Goal: Ask a question: Seek information or help from site administrators or community

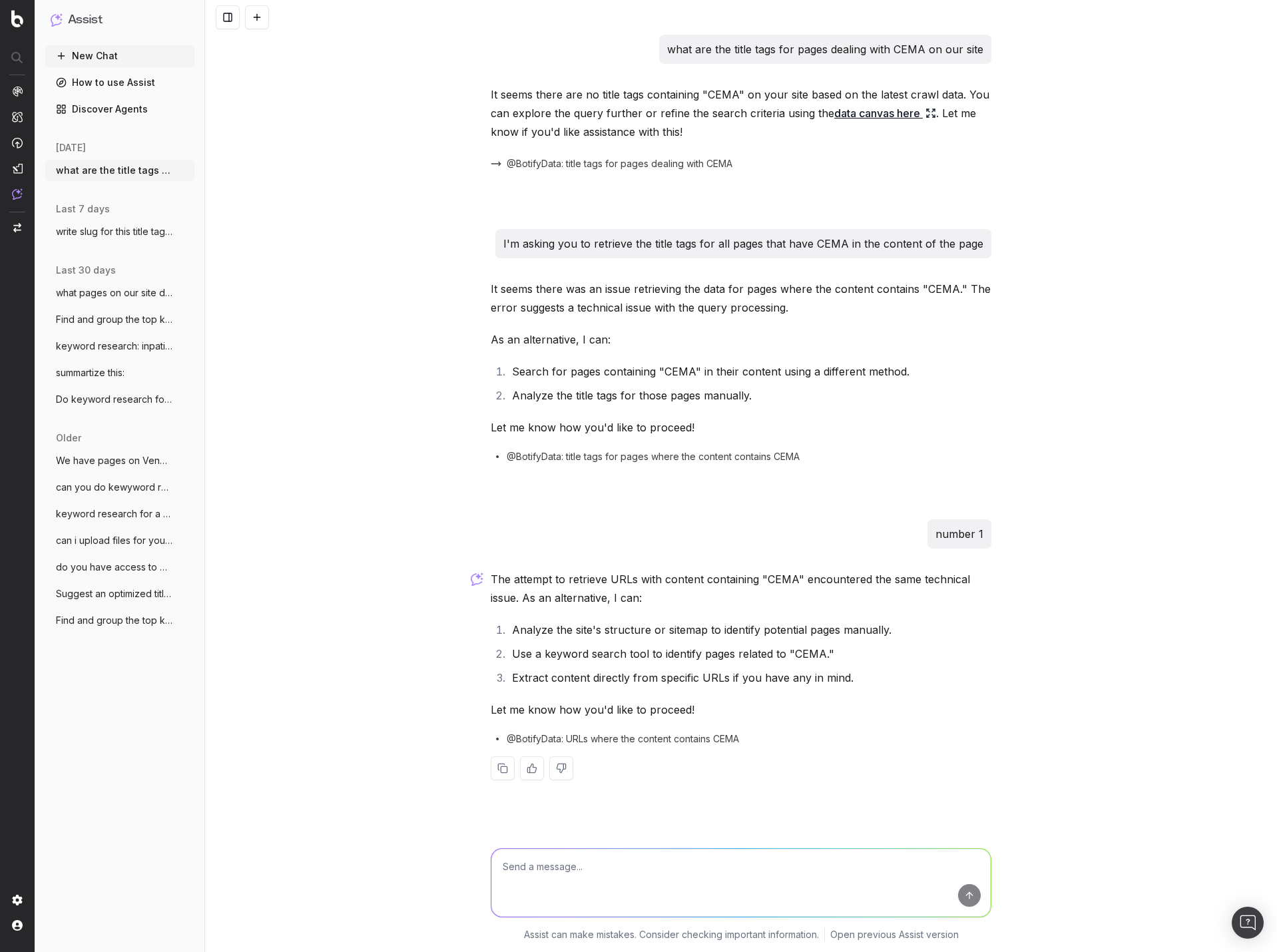
paste textarea "[URL][DOMAIN_NAME]"
click at [504, 854] on textarea "[URL][DOMAIN_NAME] [URL][DOMAIN_NAME] [URL][DOMAIN_NAME] [URL][DOMAIN_NAME]" at bounding box center [741, 879] width 499 height 76
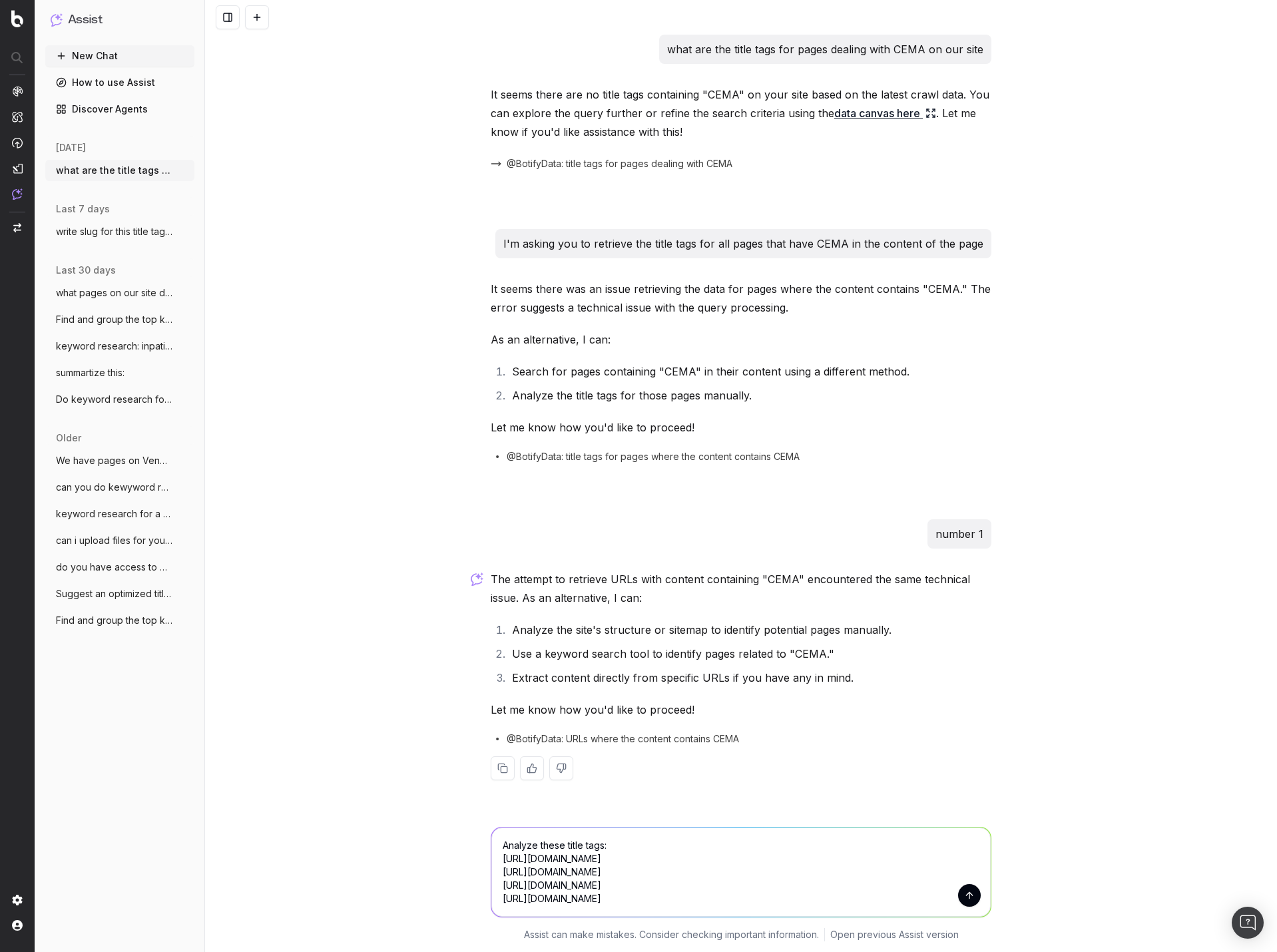
type textarea "Analyze these title tags: https://www.classaction.org/good-american-sales-email…"
click at [972, 890] on button "submit" at bounding box center [970, 896] width 23 height 23
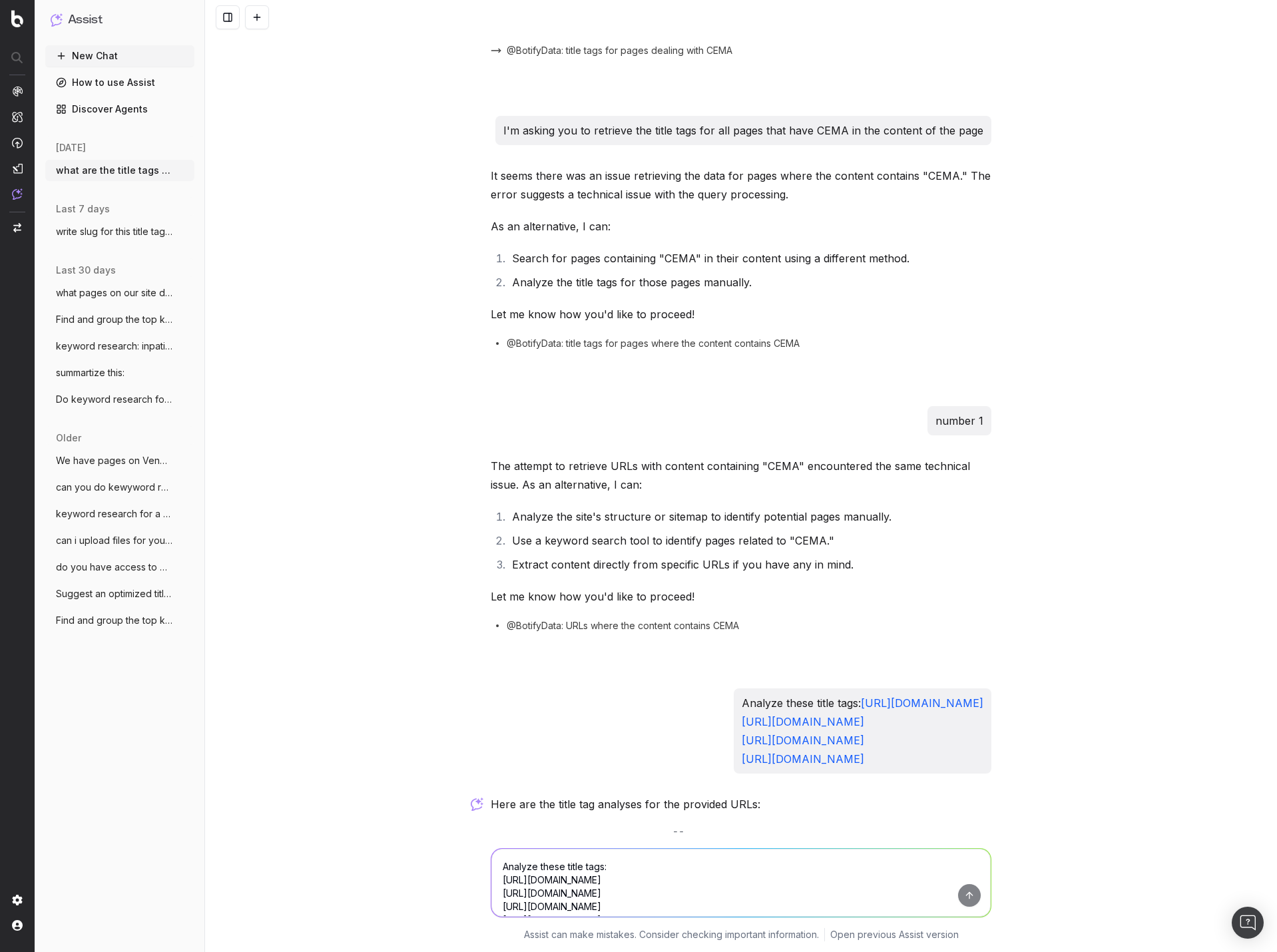
scroll to position [350, 0]
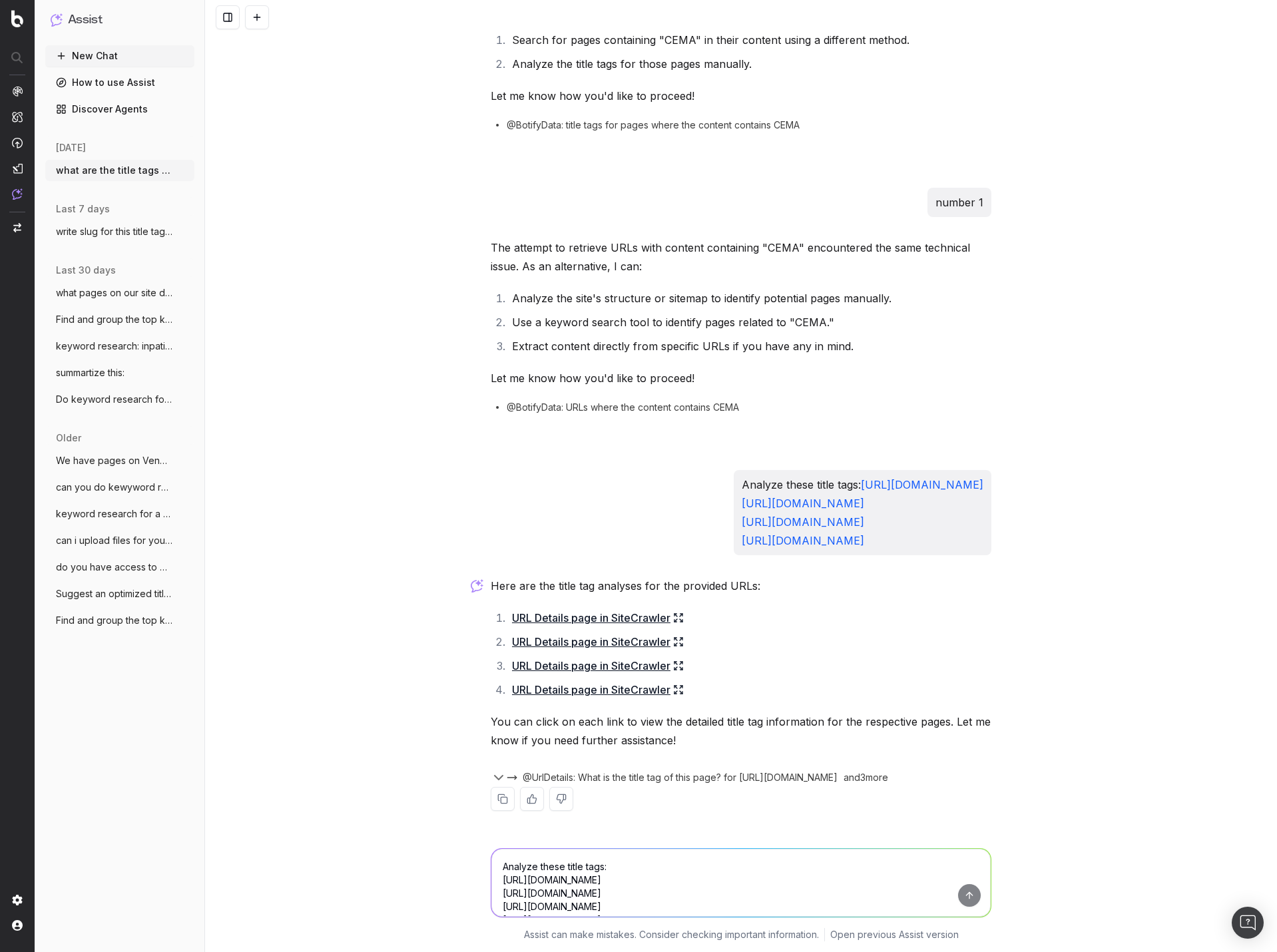
click at [677, 616] on icon at bounding box center [678, 617] width 10 height 10
click at [677, 618] on icon at bounding box center [678, 617] width 10 height 10
click at [119, 60] on button "New Chat" at bounding box center [120, 56] width 149 height 21
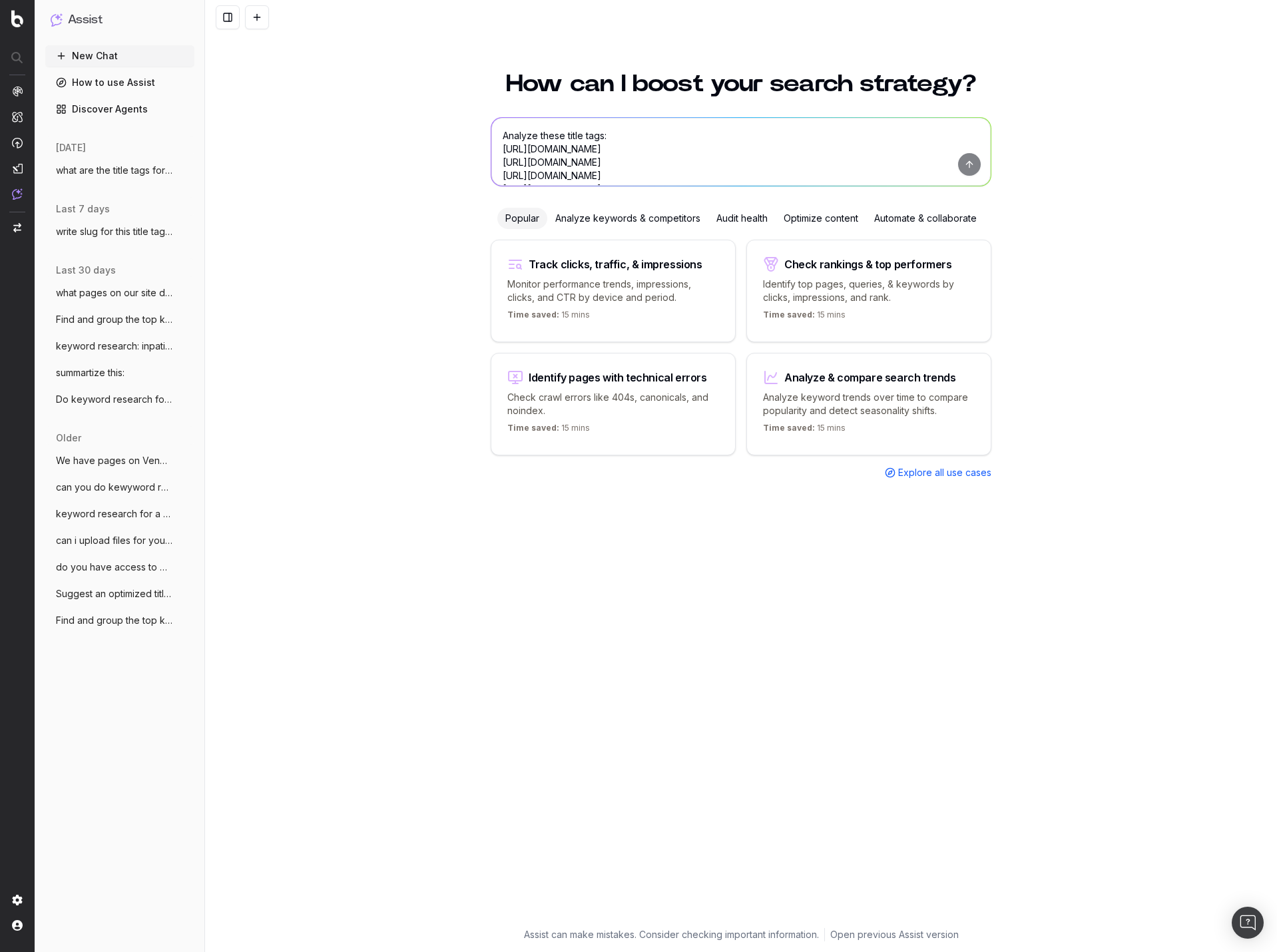
click at [107, 176] on span "what are the title tags for pages dealin" at bounding box center [114, 170] width 117 height 13
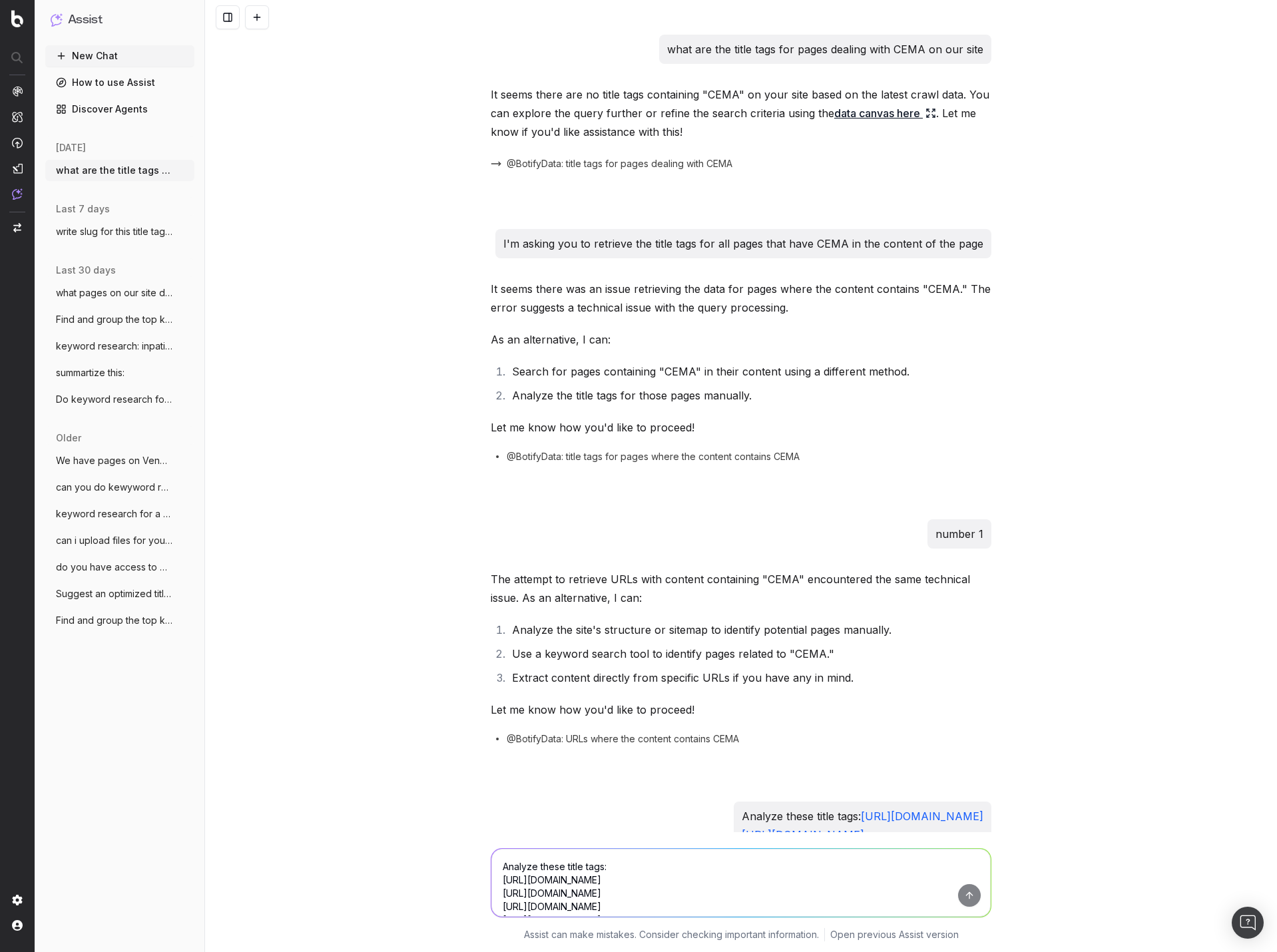
scroll to position [350, 0]
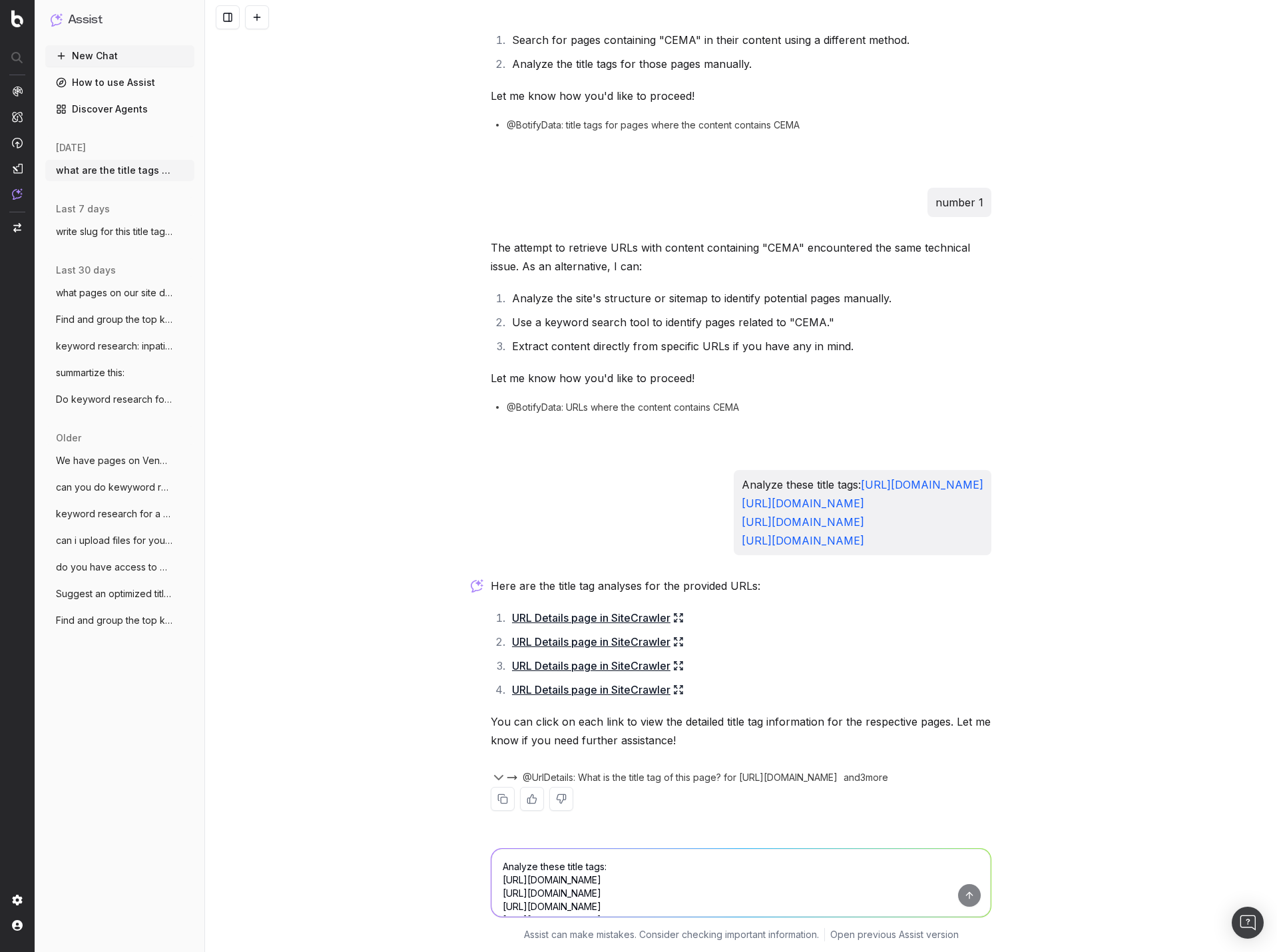
drag, startPoint x: 598, startPoint y: 886, endPoint x: 588, endPoint y: 884, distance: 10.2
click at [594, 886] on textarea "Analyze these title tags: https://www.classaction.org/good-american-sales-email…" at bounding box center [741, 883] width 499 height 68
type textarea "which of those pages is doing the best organically"
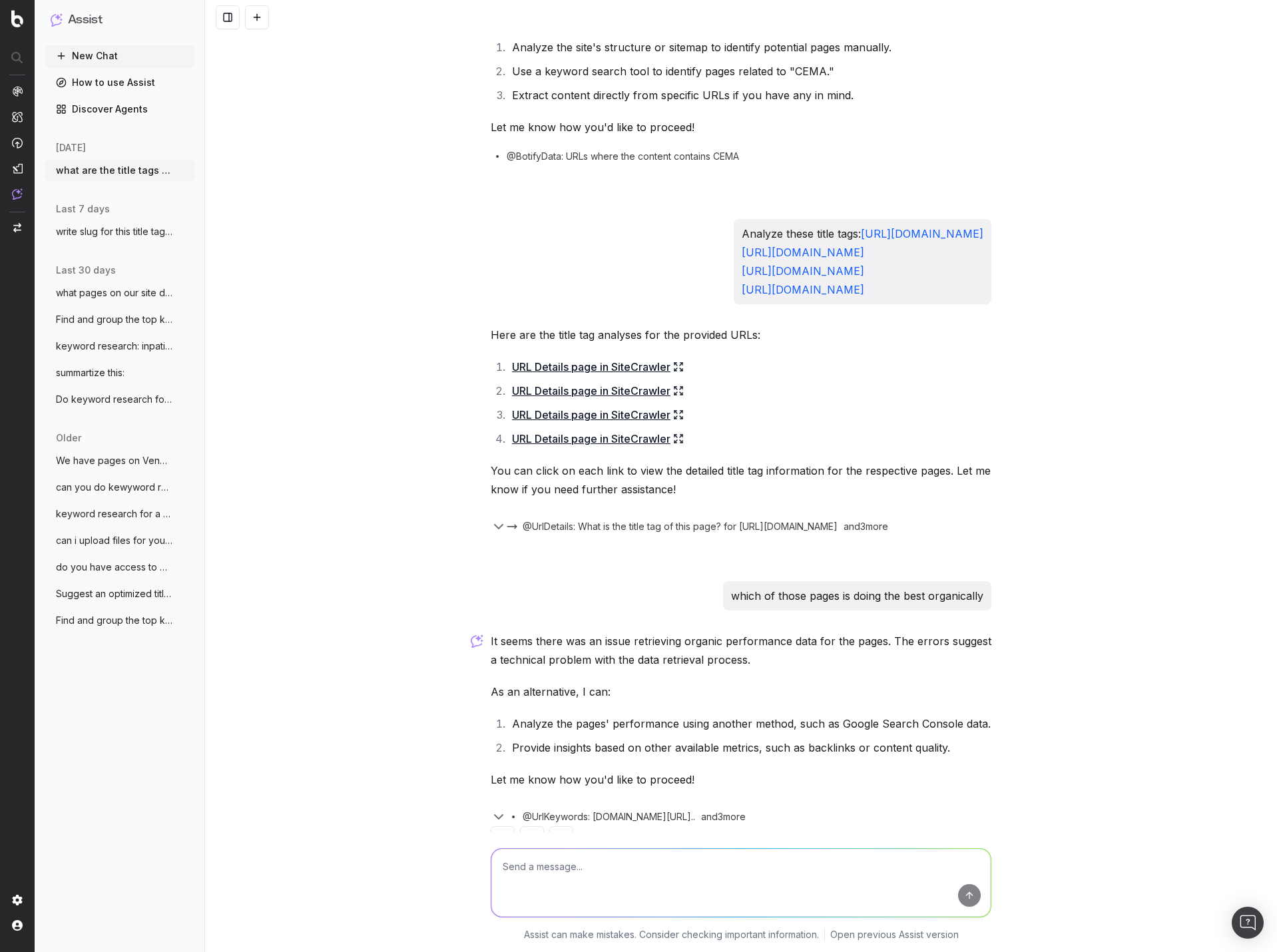
scroll to position [641, 0]
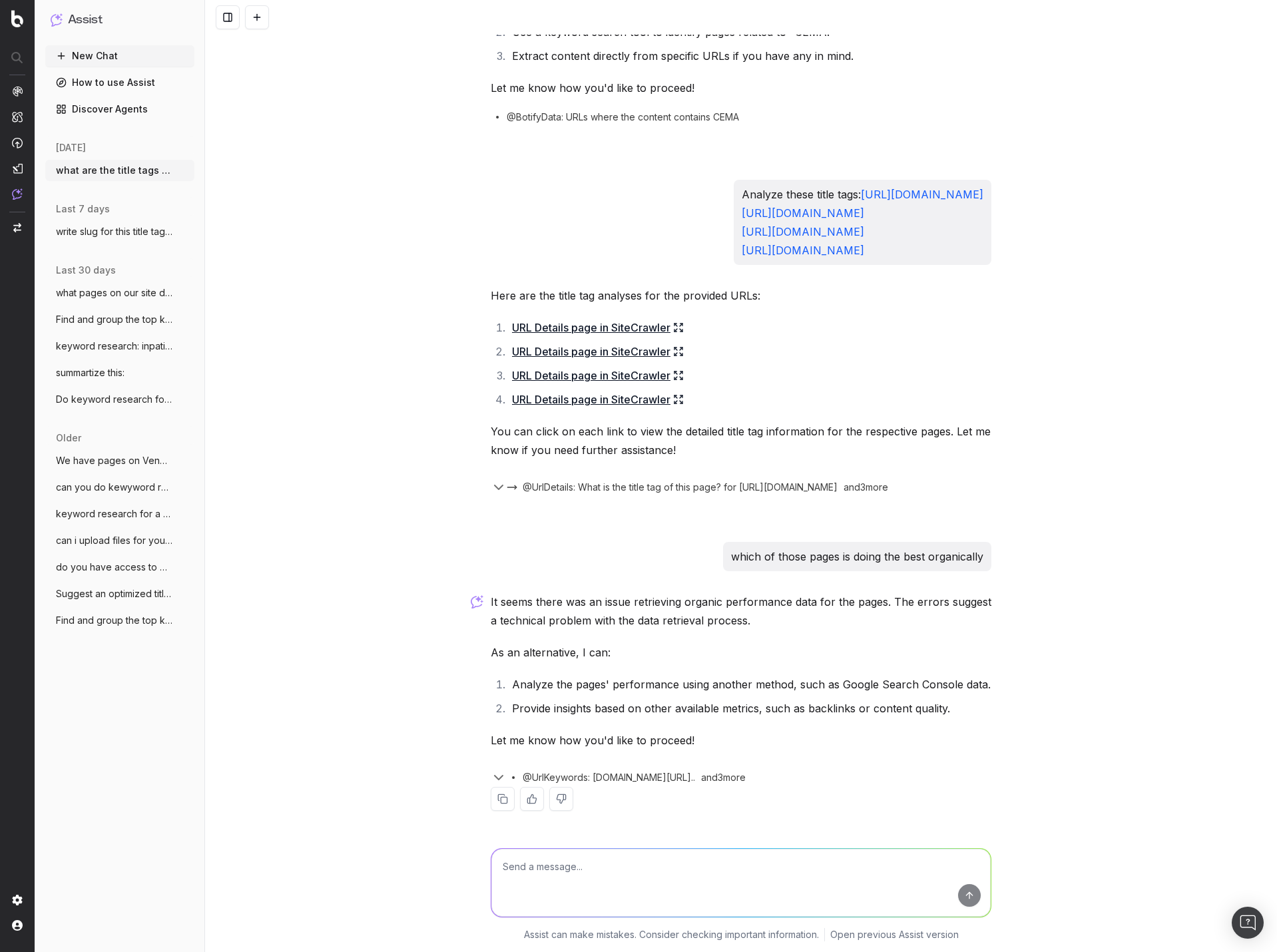
click at [605, 864] on textarea at bounding box center [741, 883] width 499 height 68
type textarea "number 1"
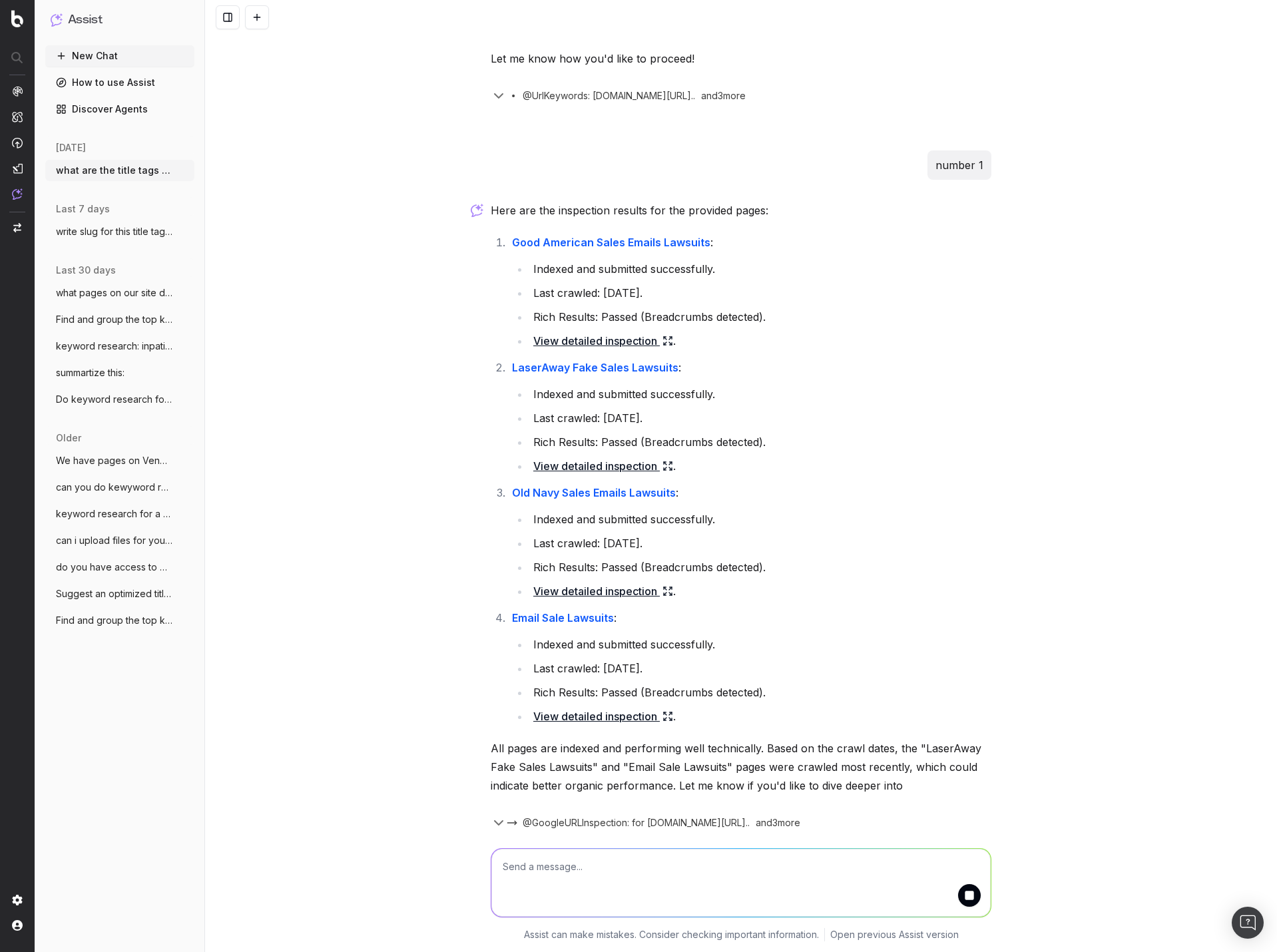
scroll to position [1368, 0]
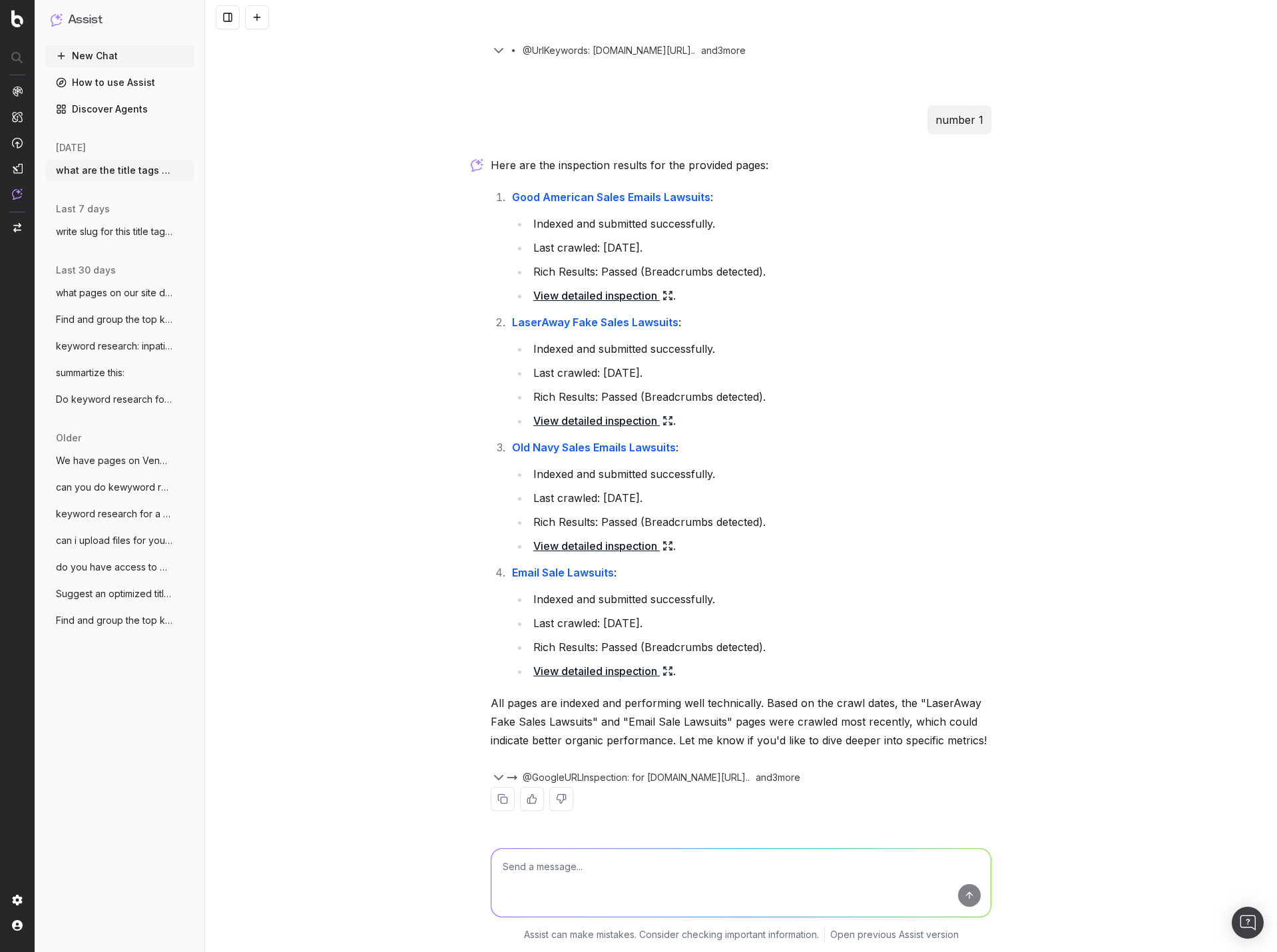
click at [629, 870] on textarea at bounding box center [741, 883] width 499 height 68
click at [513, 870] on textarea "i wan tto know about traffic an impression data" at bounding box center [741, 883] width 499 height 68
click at [532, 870] on textarea "i wan tto know about traffic an impression data" at bounding box center [741, 883] width 499 height 68
type textarea "i wan to know about traffic and impression data"
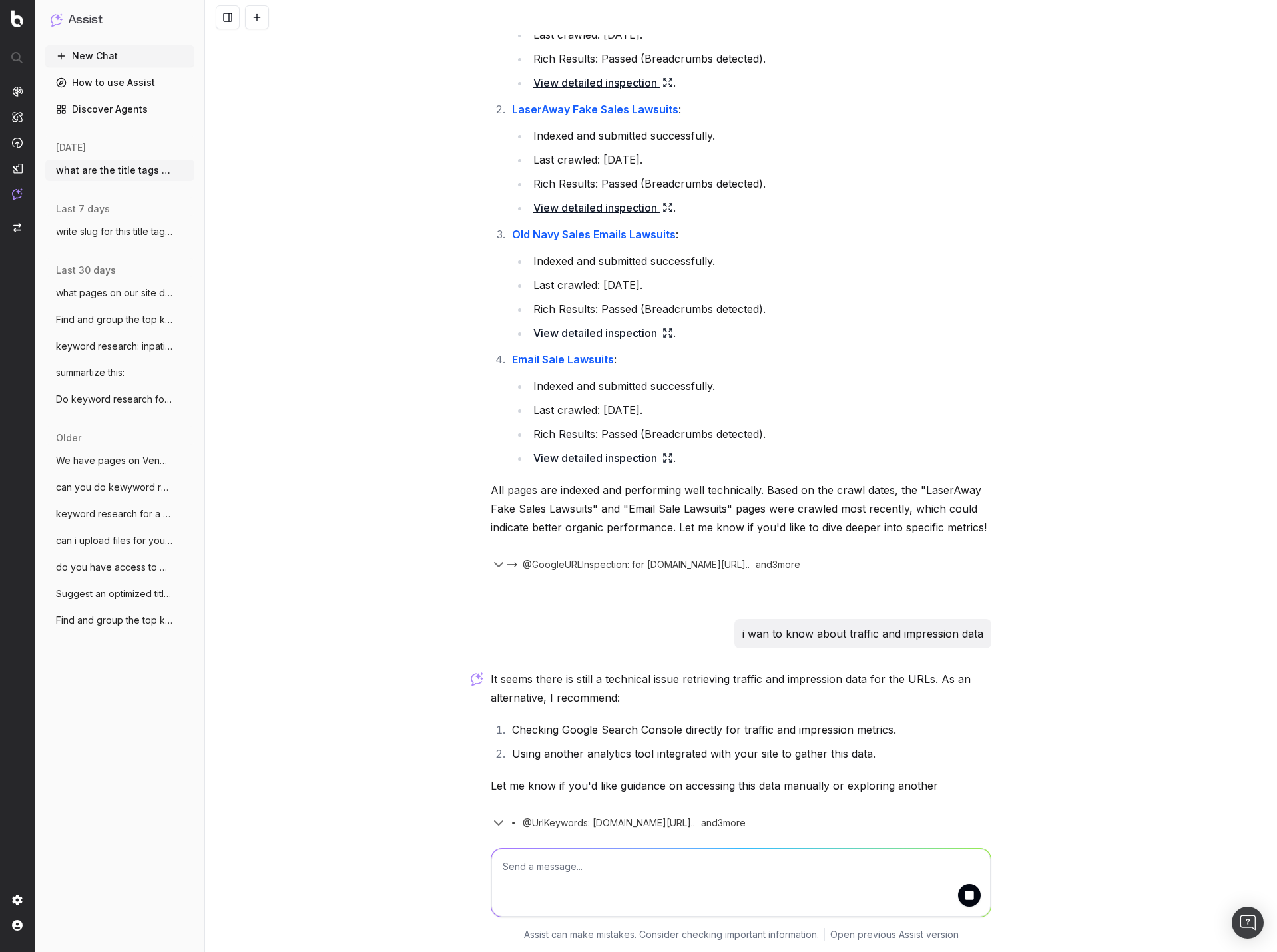
scroll to position [1626, 0]
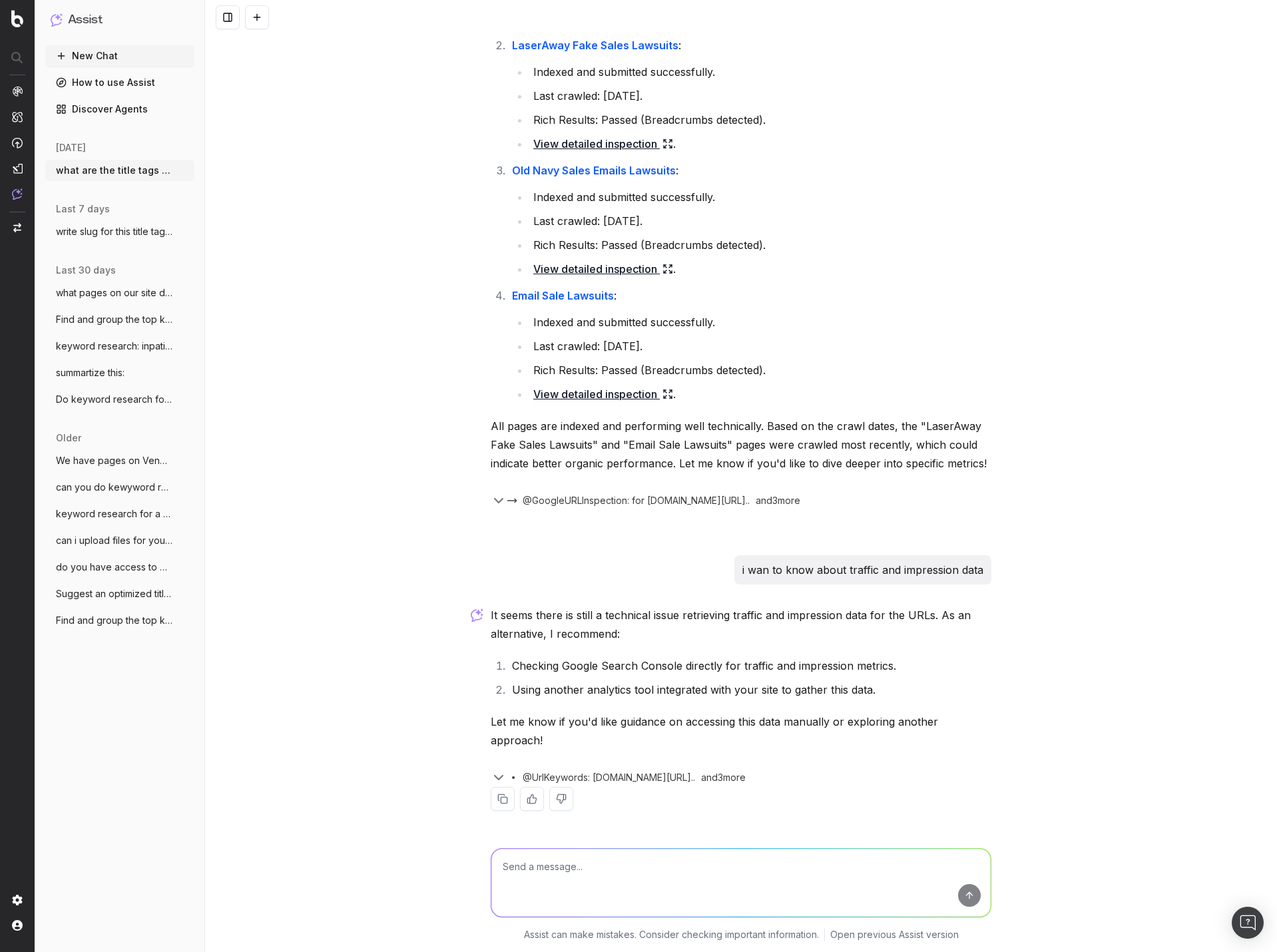
click at [652, 877] on textarea at bounding box center [741, 883] width 499 height 68
type textarea "number 1"
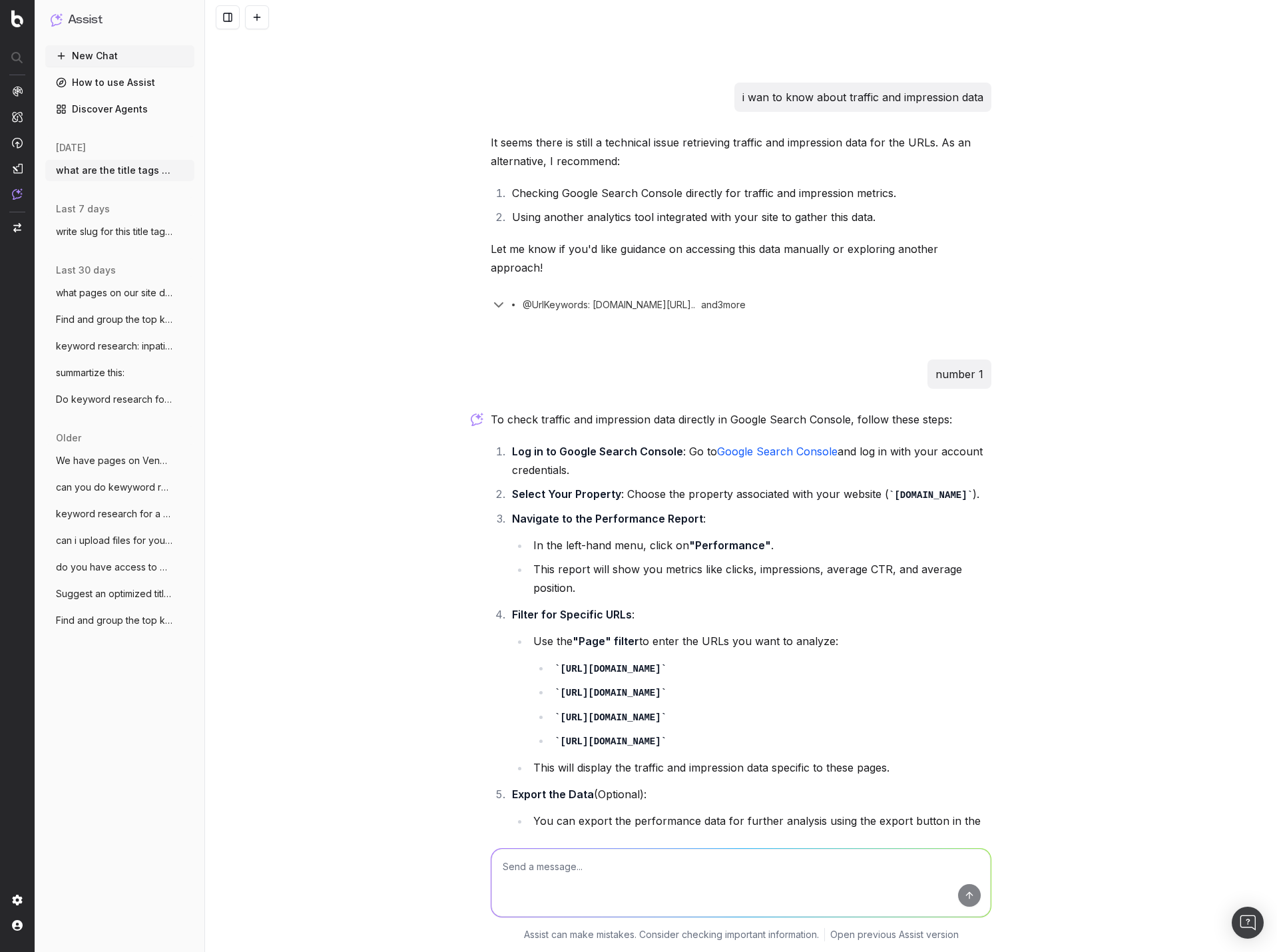
scroll to position [2206, 0]
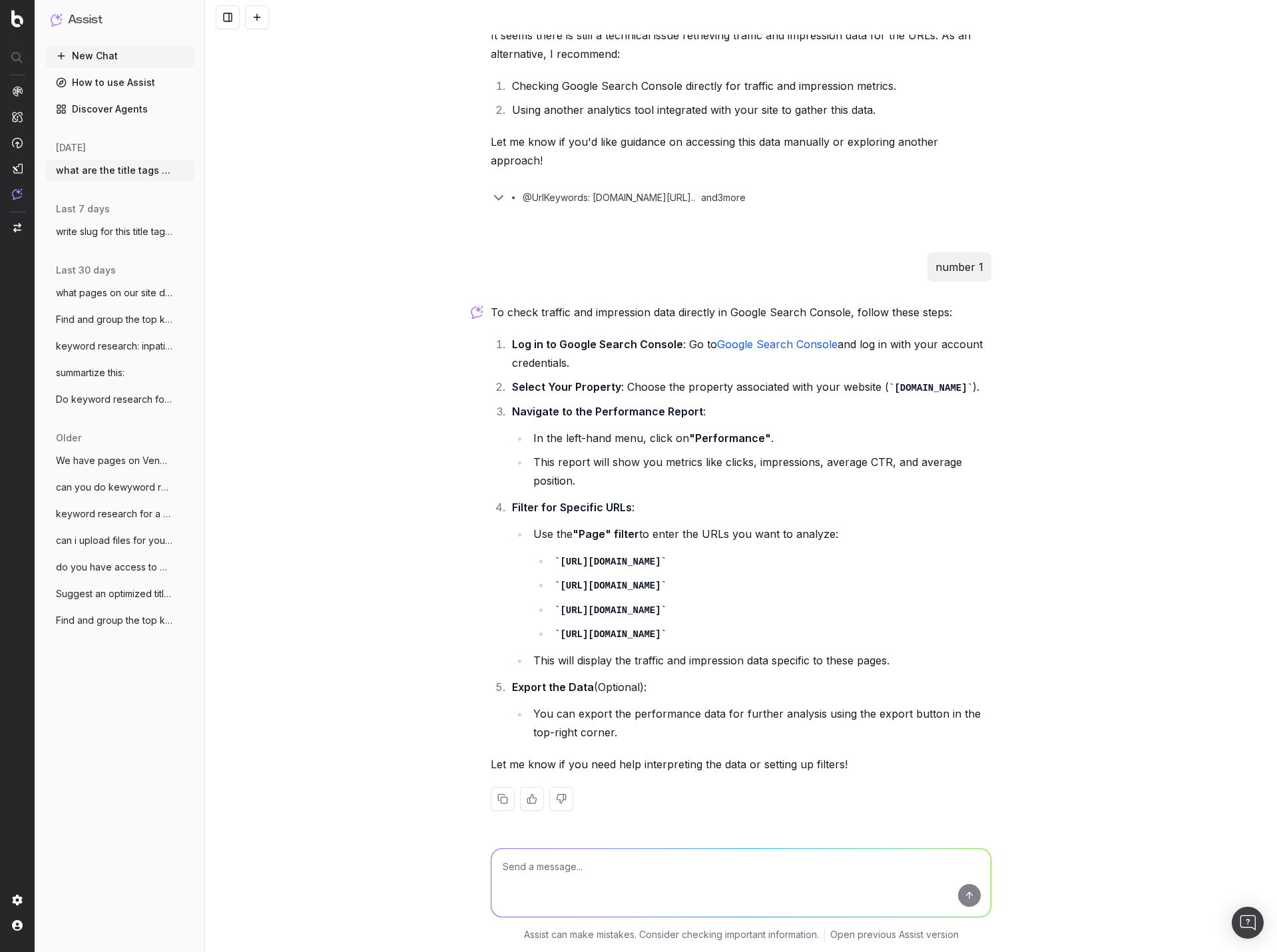
click at [629, 870] on textarea at bounding box center [741, 883] width 499 height 68
click at [721, 865] on textarea "don't you have access to Google Search Console Data in my Botify account?" at bounding box center [741, 883] width 499 height 68
type textarea "don't you have access to Google Search Console data in my Botify account?"
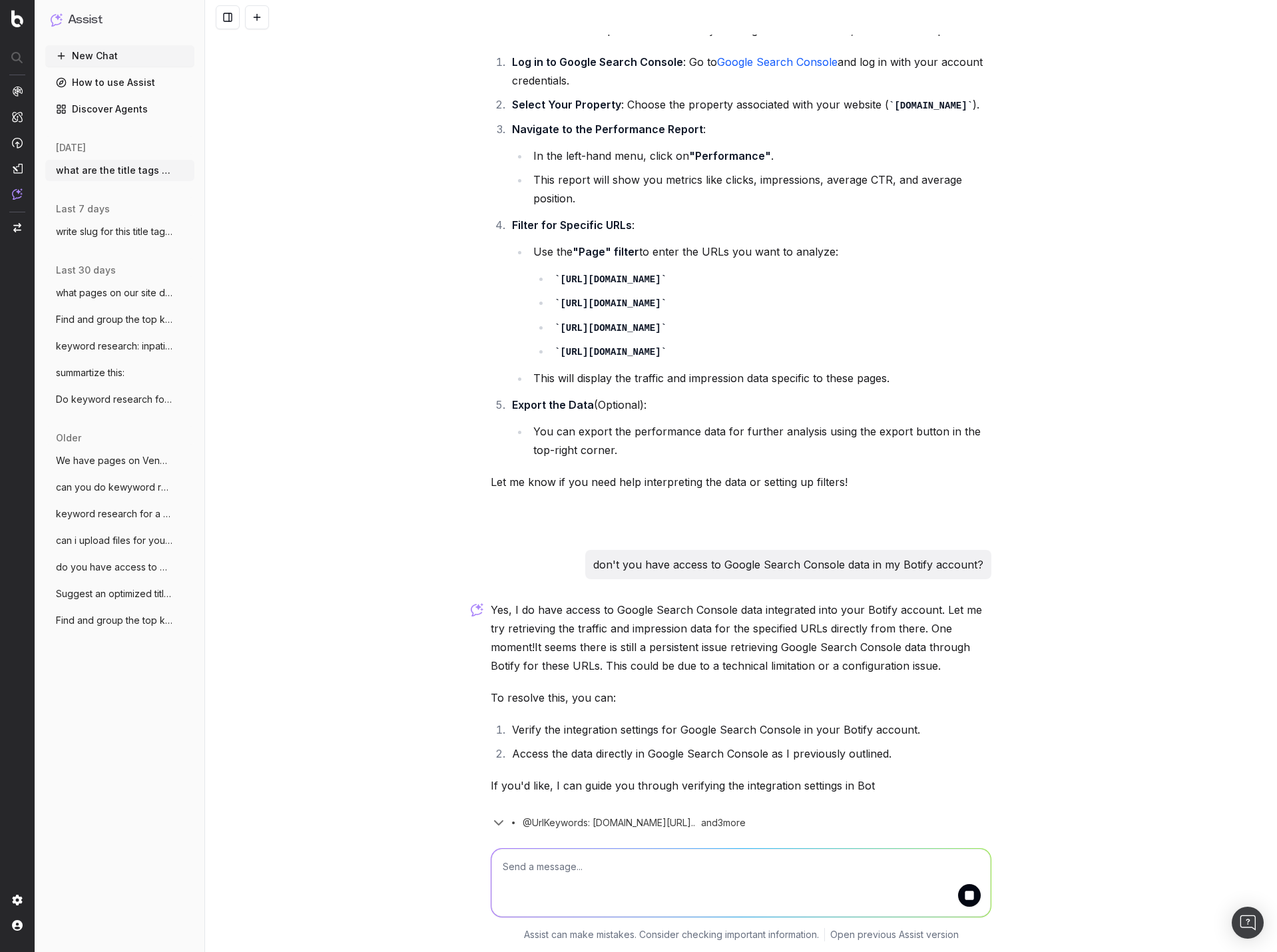
scroll to position [2535, 0]
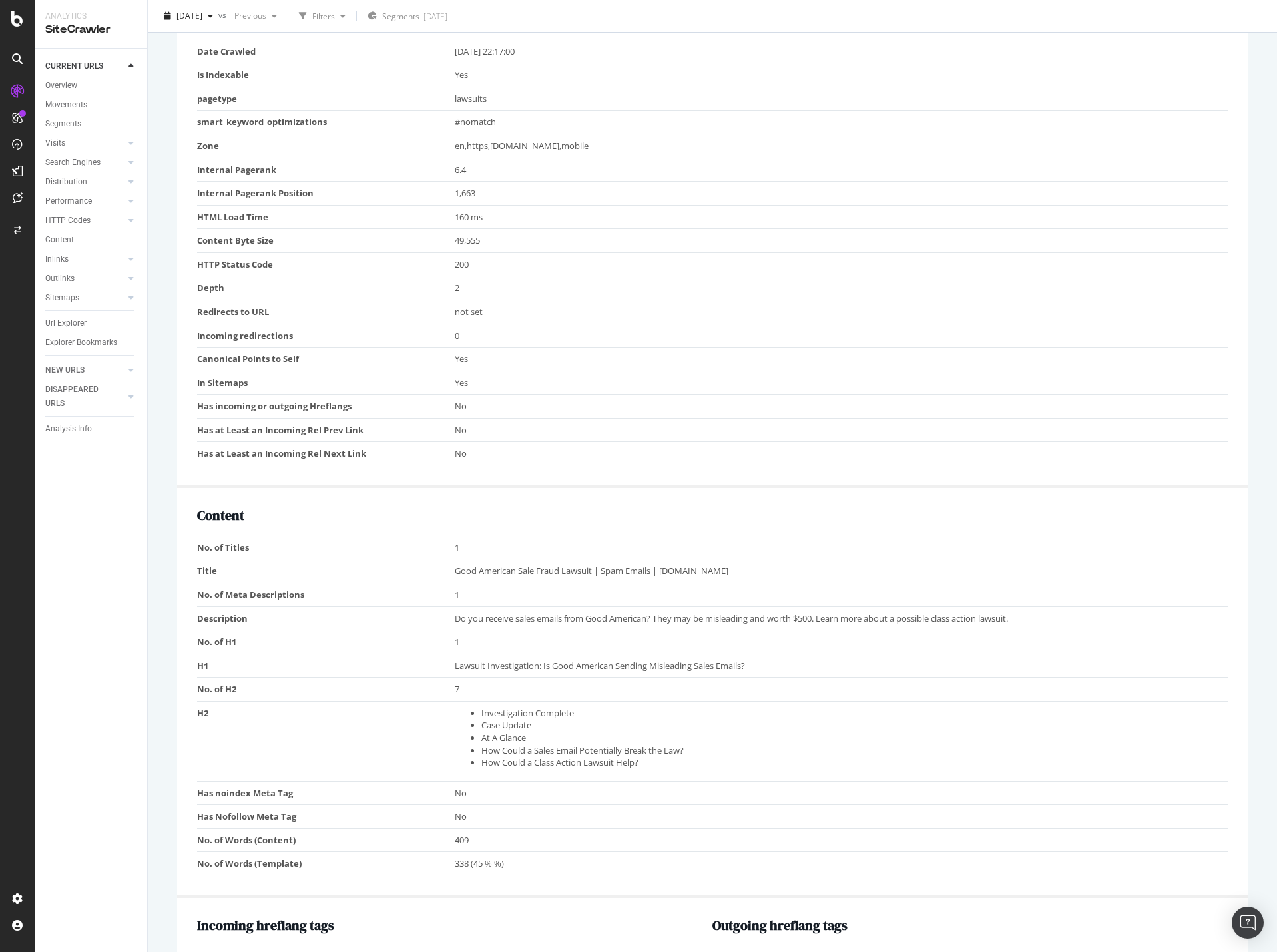
scroll to position [509, 0]
